Goal: Task Accomplishment & Management: Use online tool/utility

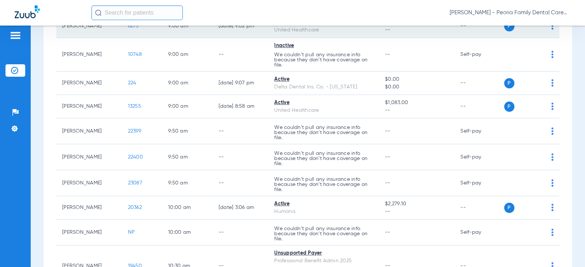
scroll to position [110, 0]
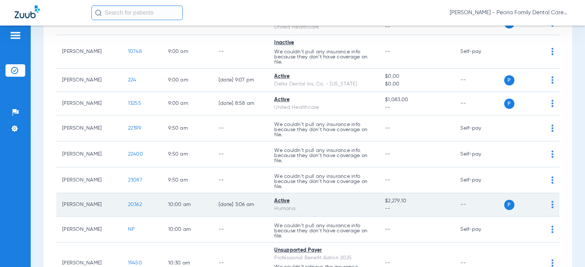
click at [84, 204] on td "[PERSON_NAME]" at bounding box center [89, 204] width 66 height 23
click at [128, 204] on span "20362" at bounding box center [135, 204] width 14 height 5
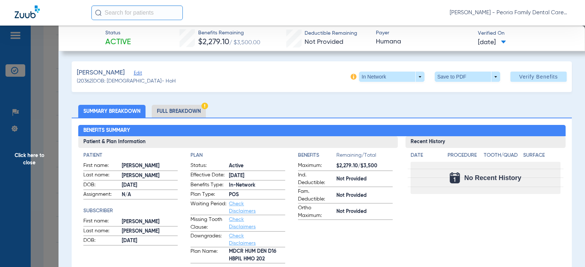
click at [26, 162] on span "Click here to close" at bounding box center [29, 159] width 58 height 267
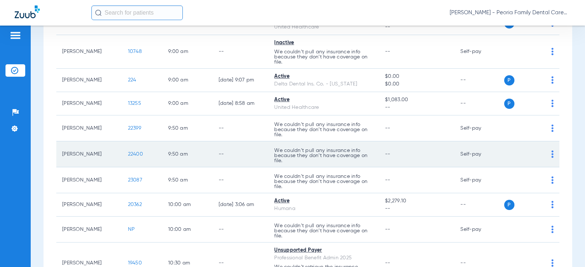
click at [128, 155] on span "22400" at bounding box center [135, 154] width 15 height 5
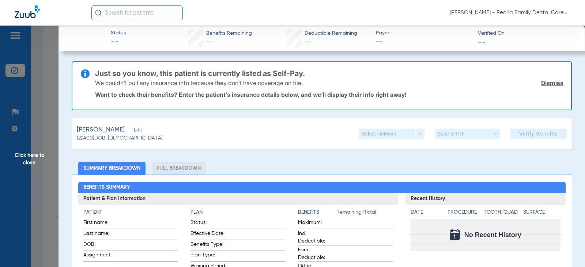
click at [554, 82] on link "Dismiss" at bounding box center [552, 82] width 22 height 7
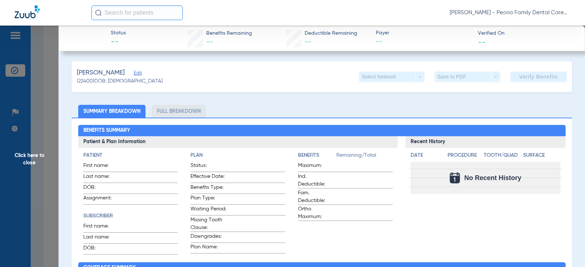
click at [29, 151] on span "Click here to close" at bounding box center [29, 159] width 58 height 267
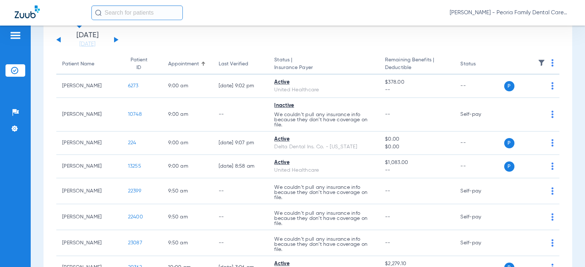
scroll to position [0, 0]
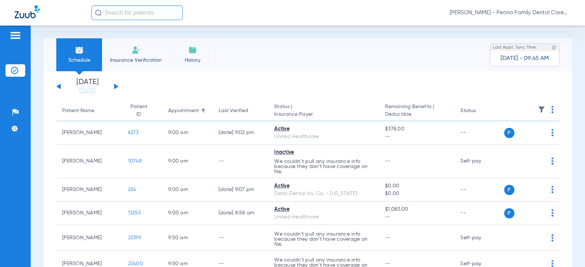
click at [127, 54] on li "Insurance Verification" at bounding box center [136, 54] width 68 height 33
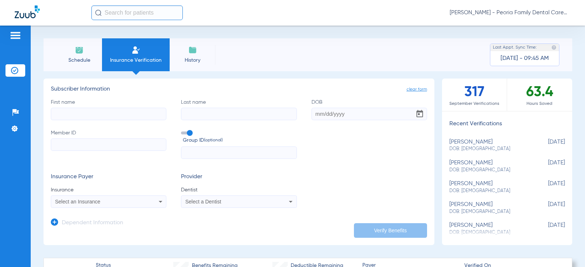
click at [111, 116] on input "First name" at bounding box center [109, 114] width 116 height 12
type input "[PERSON_NAME]"
click at [207, 118] on input "Last name" at bounding box center [239, 114] width 116 height 12
type input "[PERSON_NAME]"
click at [315, 114] on input "DOB" at bounding box center [369, 114] width 116 height 12
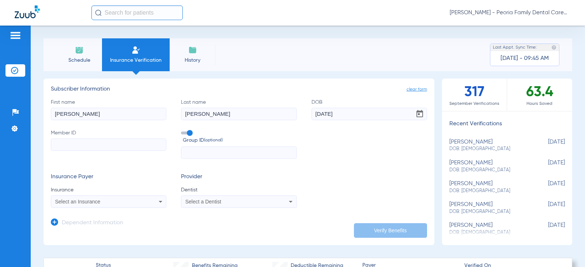
type input "[DATE]"
click at [334, 160] on form "First name [PERSON_NAME] Last name [PERSON_NAME] DOB [DEMOGRAPHIC_DATA] Member …" at bounding box center [239, 154] width 376 height 110
click at [61, 144] on input "Member ID" at bounding box center [109, 145] width 116 height 12
type input "H63500304"
click at [242, 149] on input "text" at bounding box center [239, 153] width 116 height 12
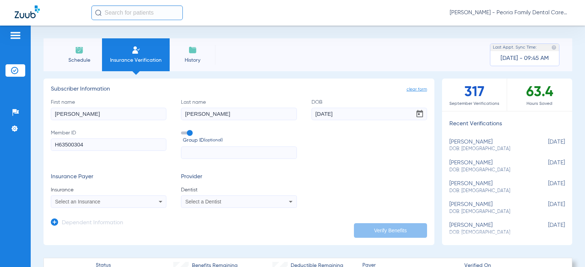
click at [115, 199] on div "Select an Insurance" at bounding box center [98, 201] width 86 height 5
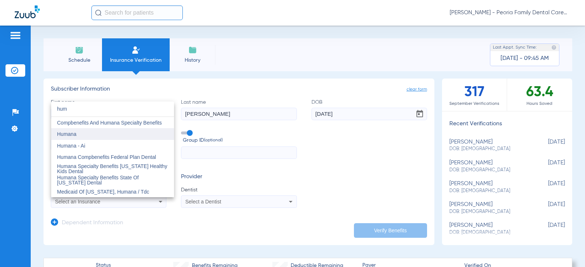
type input "hum"
click at [83, 134] on mat-option "Humana" at bounding box center [112, 134] width 123 height 12
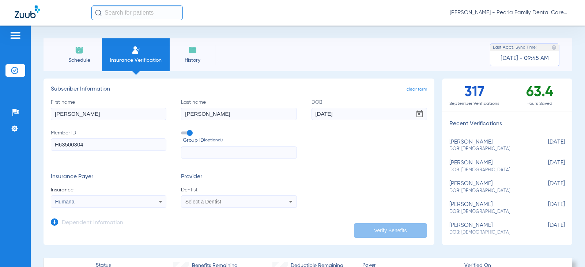
click at [210, 201] on span "Select a Dentist" at bounding box center [203, 202] width 36 height 6
type input "bela"
click at [211, 192] on span "[PERSON_NAME]" at bounding box center [207, 192] width 43 height 6
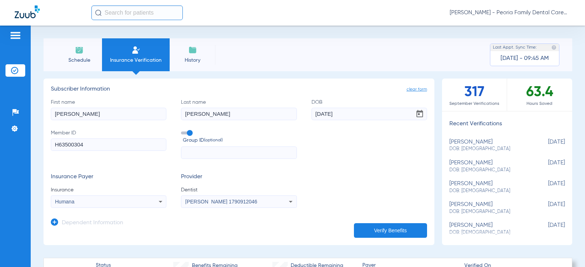
click at [375, 230] on button "Verify Benefits" at bounding box center [390, 230] width 73 height 15
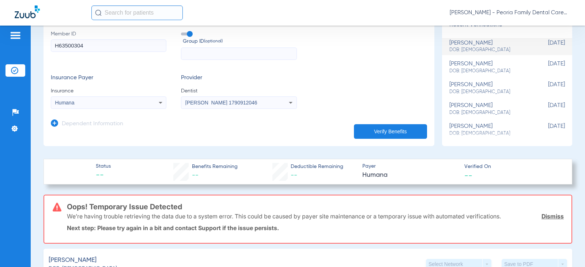
scroll to position [110, 0]
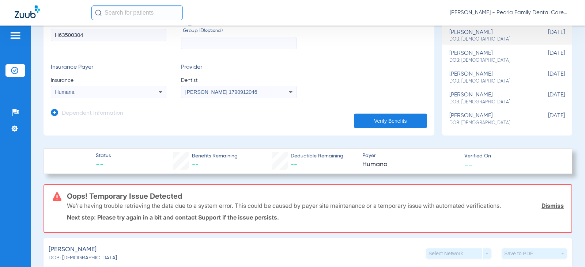
click at [546, 204] on link "Dismiss" at bounding box center [552, 205] width 22 height 7
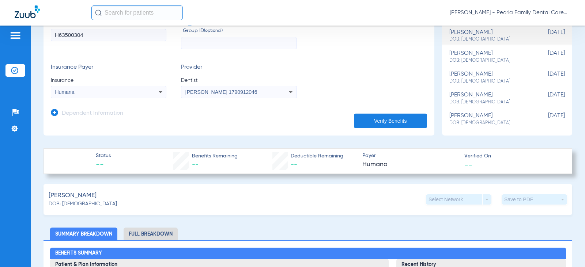
click at [400, 119] on button "Verify Benefits" at bounding box center [390, 121] width 73 height 15
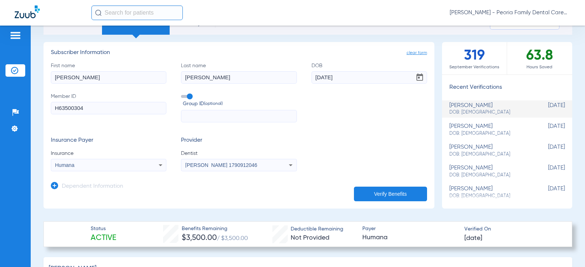
scroll to position [0, 0]
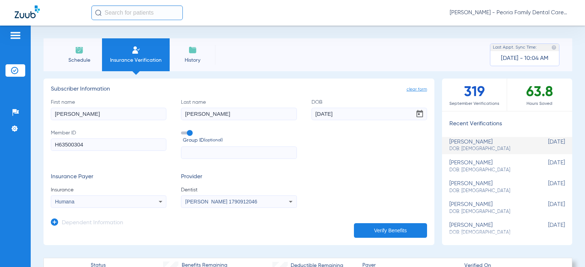
click at [134, 56] on li "Insurance Verification" at bounding box center [136, 54] width 68 height 33
click at [86, 62] on span "Schedule" at bounding box center [79, 60] width 35 height 7
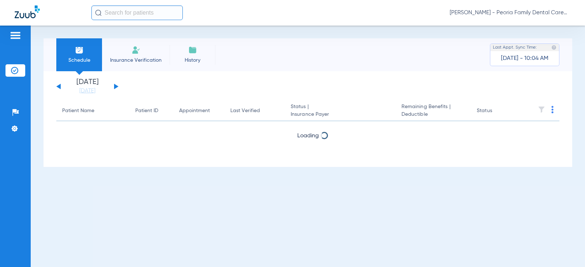
click at [144, 55] on li "Insurance Verification" at bounding box center [136, 54] width 68 height 33
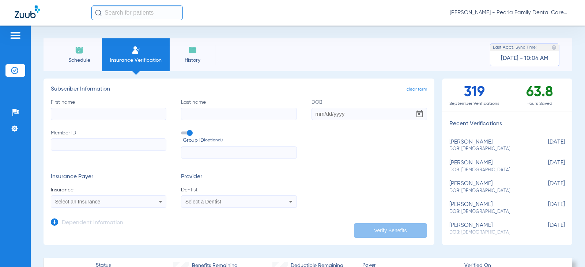
click at [117, 116] on input "First name" at bounding box center [109, 114] width 116 height 12
type input "[PERSON_NAME]"
click at [319, 114] on input "DOB" at bounding box center [369, 114] width 116 height 12
type input "[DATE]"
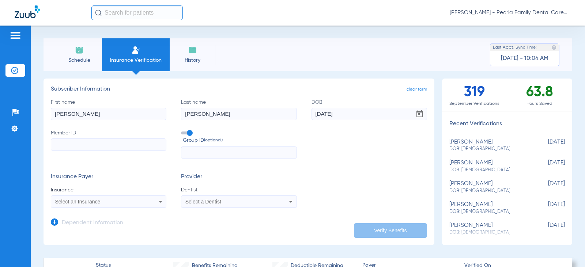
click at [106, 145] on input "Member ID" at bounding box center [109, 145] width 116 height 12
type input "H63500297"
click at [117, 198] on div "Select an Insurance" at bounding box center [108, 201] width 115 height 9
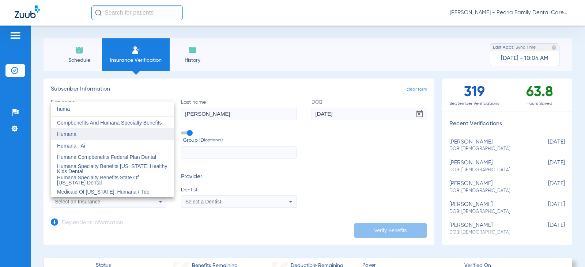
type input "huma"
click at [78, 132] on mat-option "Humana" at bounding box center [112, 134] width 123 height 12
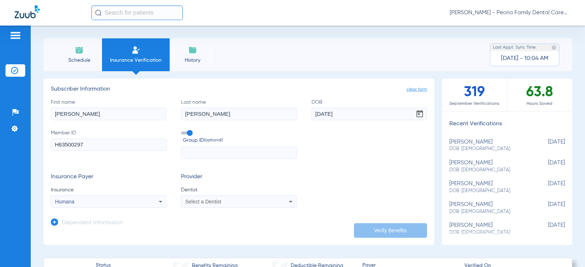
click at [220, 205] on div "Select a Dentist" at bounding box center [238, 201] width 115 height 9
type input "bela"
click at [217, 192] on span "[PERSON_NAME] 1790912046" at bounding box center [221, 191] width 71 height 5
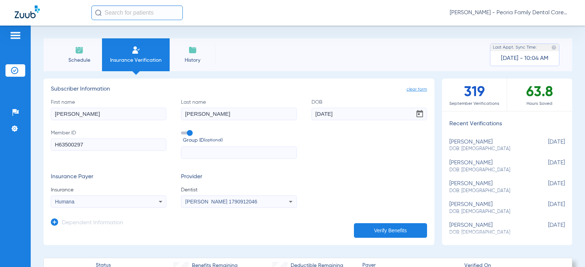
click at [312, 163] on form "First name [PERSON_NAME] name [PERSON_NAME] DOB [DEMOGRAPHIC_DATA] Member ID H6…" at bounding box center [239, 154] width 376 height 110
click at [397, 229] on button "Verify Benefits" at bounding box center [390, 230] width 73 height 15
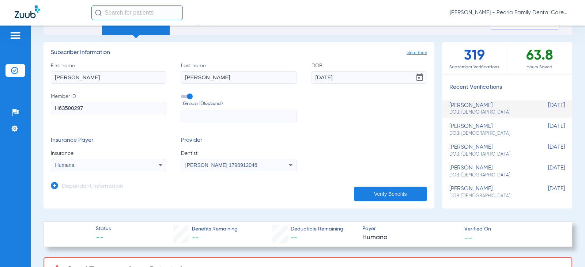
scroll to position [110, 0]
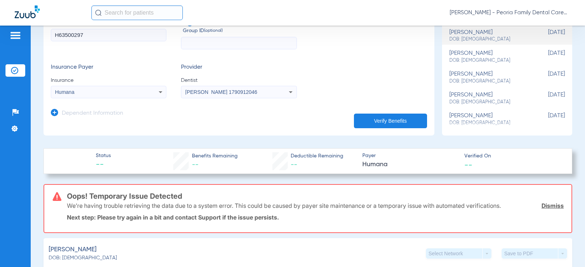
click at [552, 207] on link "Dismiss" at bounding box center [552, 205] width 22 height 7
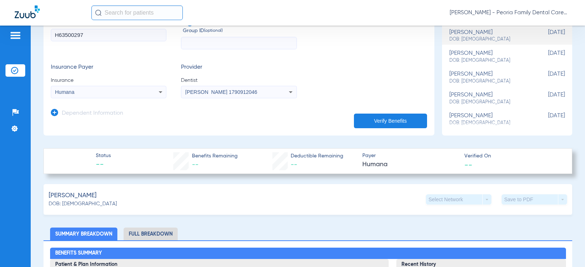
click at [401, 121] on button "Verify Benefits" at bounding box center [390, 121] width 73 height 15
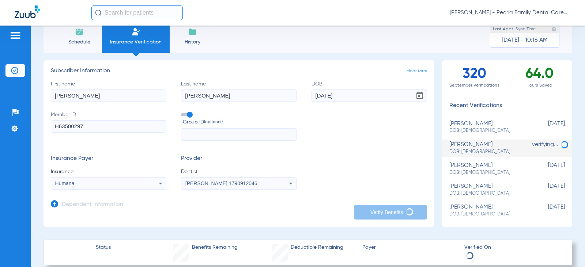
scroll to position [0, 0]
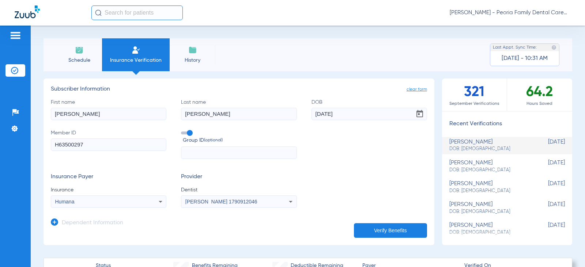
click at [463, 190] on span "DOB: [DEMOGRAPHIC_DATA]" at bounding box center [488, 191] width 79 height 7
type input "[PERSON_NAME]"
type input "[DATE]"
type input "H63500304"
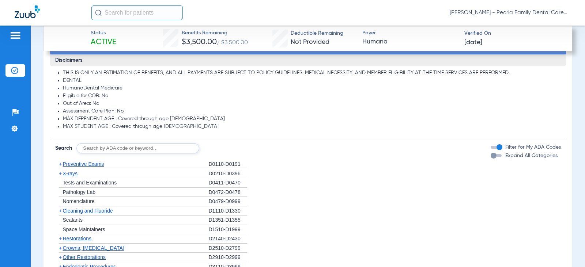
scroll to position [658, 0]
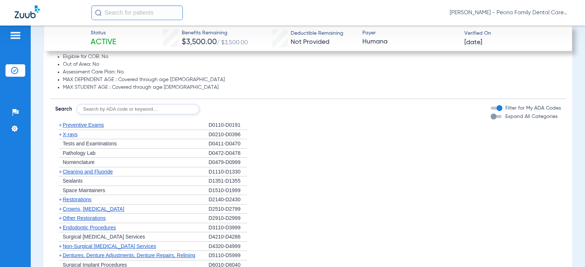
click at [86, 152] on span "Pathology Lab" at bounding box center [79, 153] width 33 height 6
click at [123, 109] on input "text" at bounding box center [137, 109] width 123 height 10
type input "0431"
click at [222, 110] on button "Search" at bounding box center [226, 109] width 29 height 10
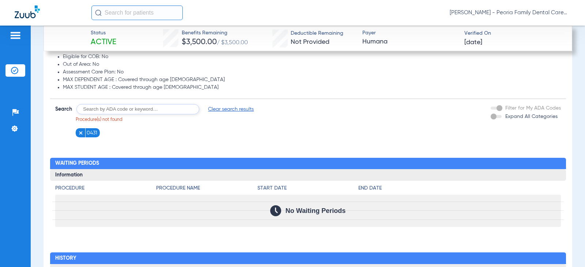
click at [114, 107] on input "text" at bounding box center [137, 109] width 123 height 10
type input "d0431"
click at [218, 110] on button "Search" at bounding box center [226, 109] width 29 height 10
click at [106, 133] on img at bounding box center [107, 132] width 5 height 5
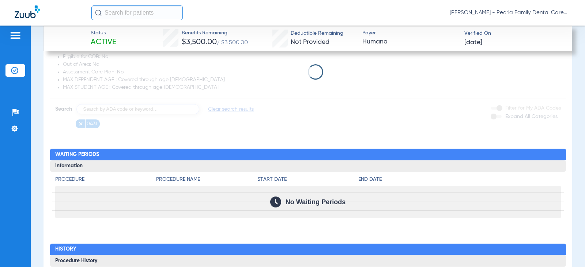
click at [82, 126] on app-loading-indicator at bounding box center [308, 71] width 516 height 113
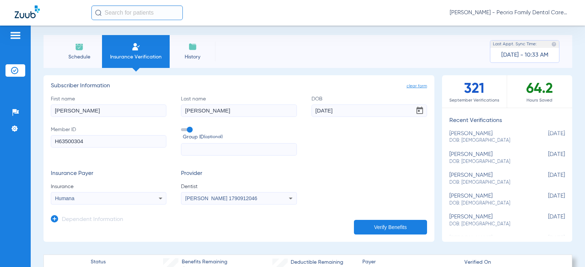
scroll to position [0, 0]
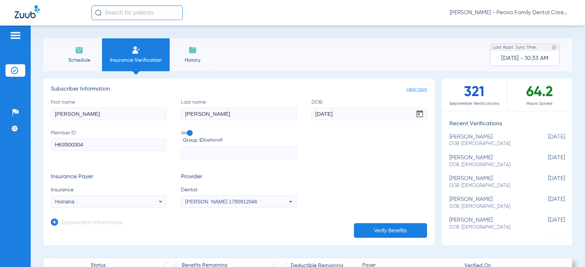
click at [76, 58] on span "Schedule" at bounding box center [79, 60] width 35 height 7
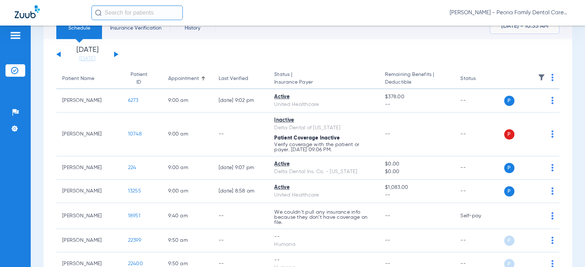
scroll to position [73, 0]
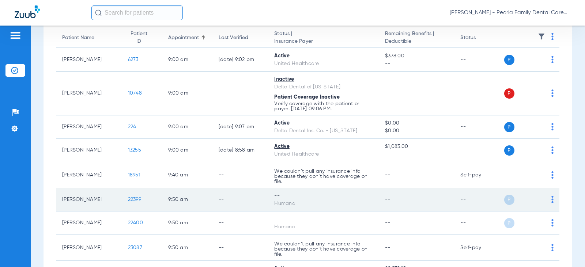
click at [128, 199] on span "22399" at bounding box center [134, 199] width 13 height 5
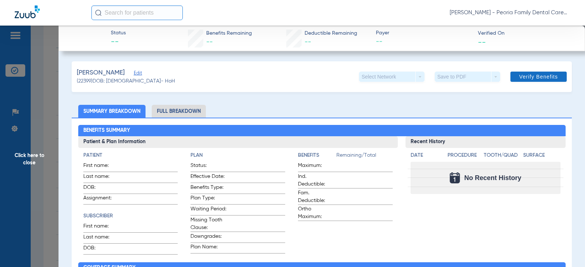
click at [542, 76] on span "Verify Benefits" at bounding box center [538, 77] width 39 height 6
